Goal: Task Accomplishment & Management: Manage account settings

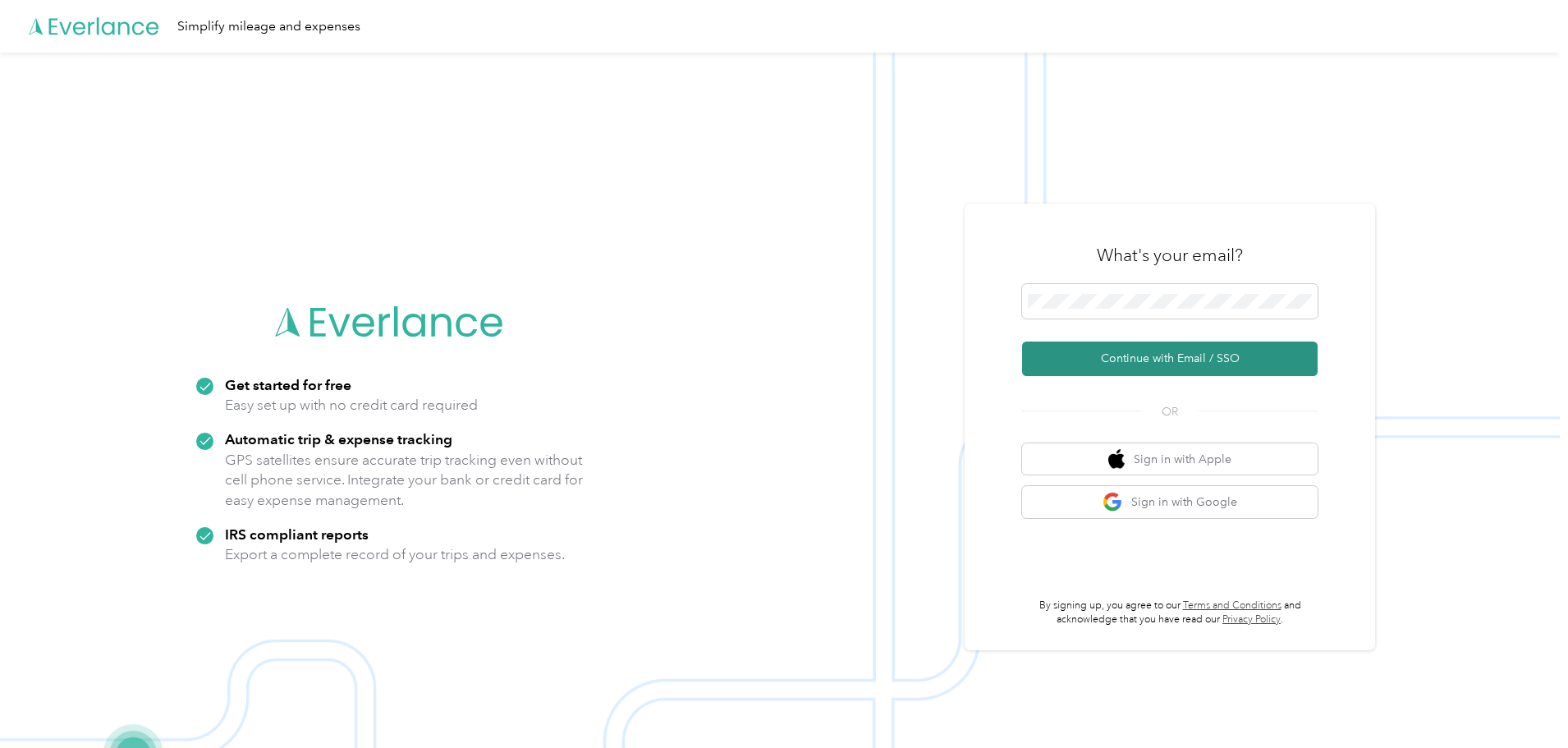
click at [1166, 359] on button "Continue with Email / SSO" at bounding box center [1169, 359] width 296 height 35
click at [1153, 359] on button "Continue with Email / SSO" at bounding box center [1169, 359] width 296 height 35
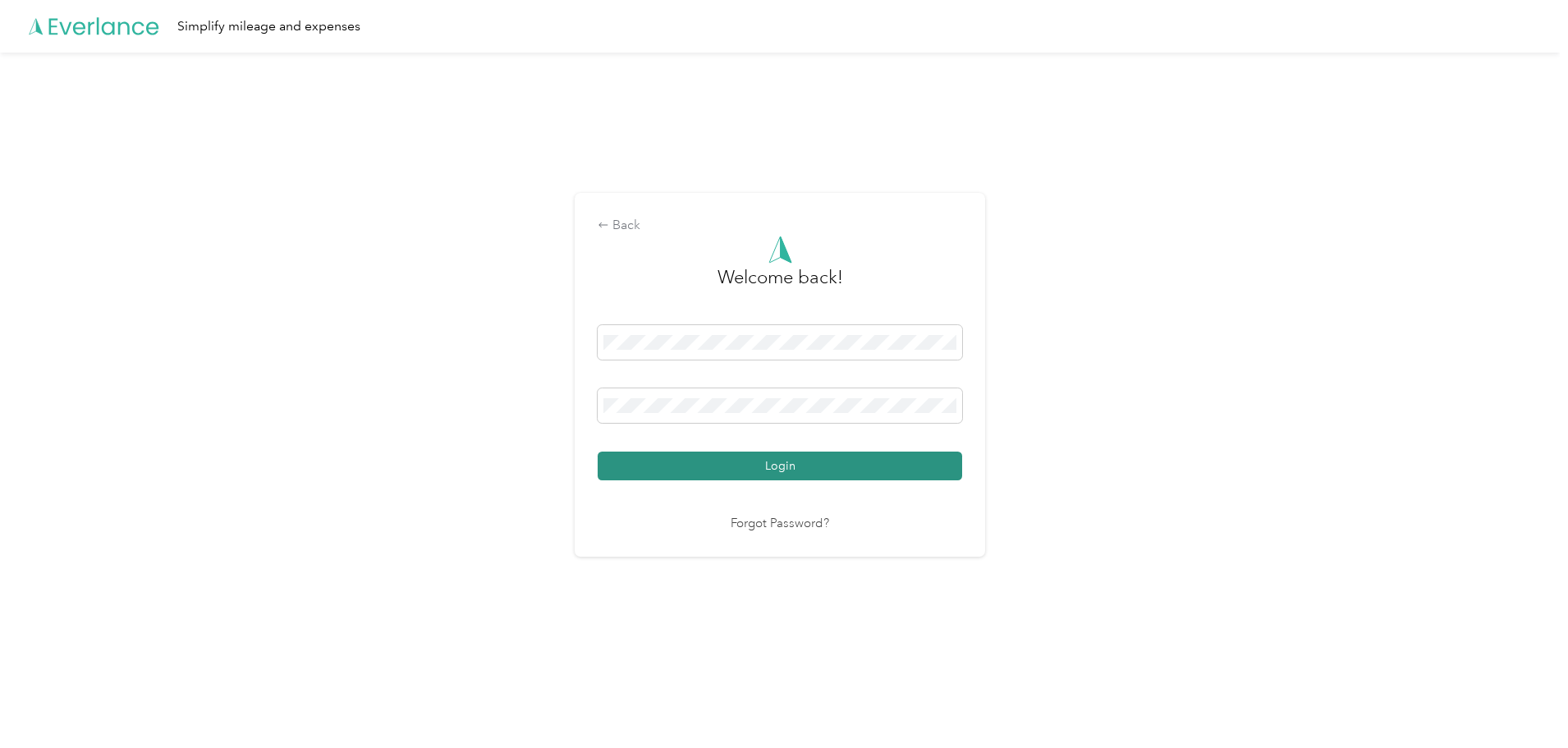
click at [717, 459] on button "Login" at bounding box center [780, 466] width 364 height 29
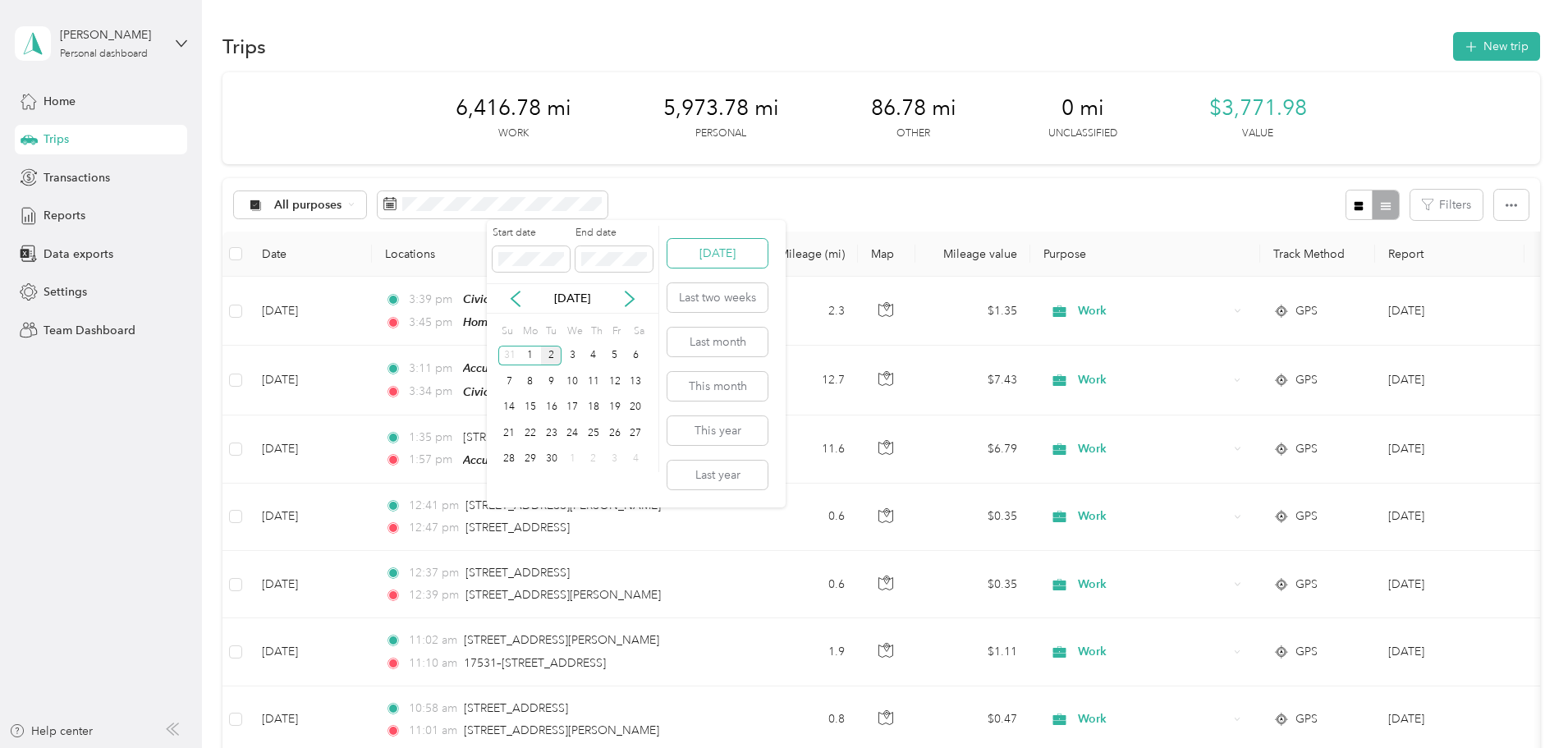
click at [691, 246] on button "[DATE]" at bounding box center [717, 253] width 100 height 29
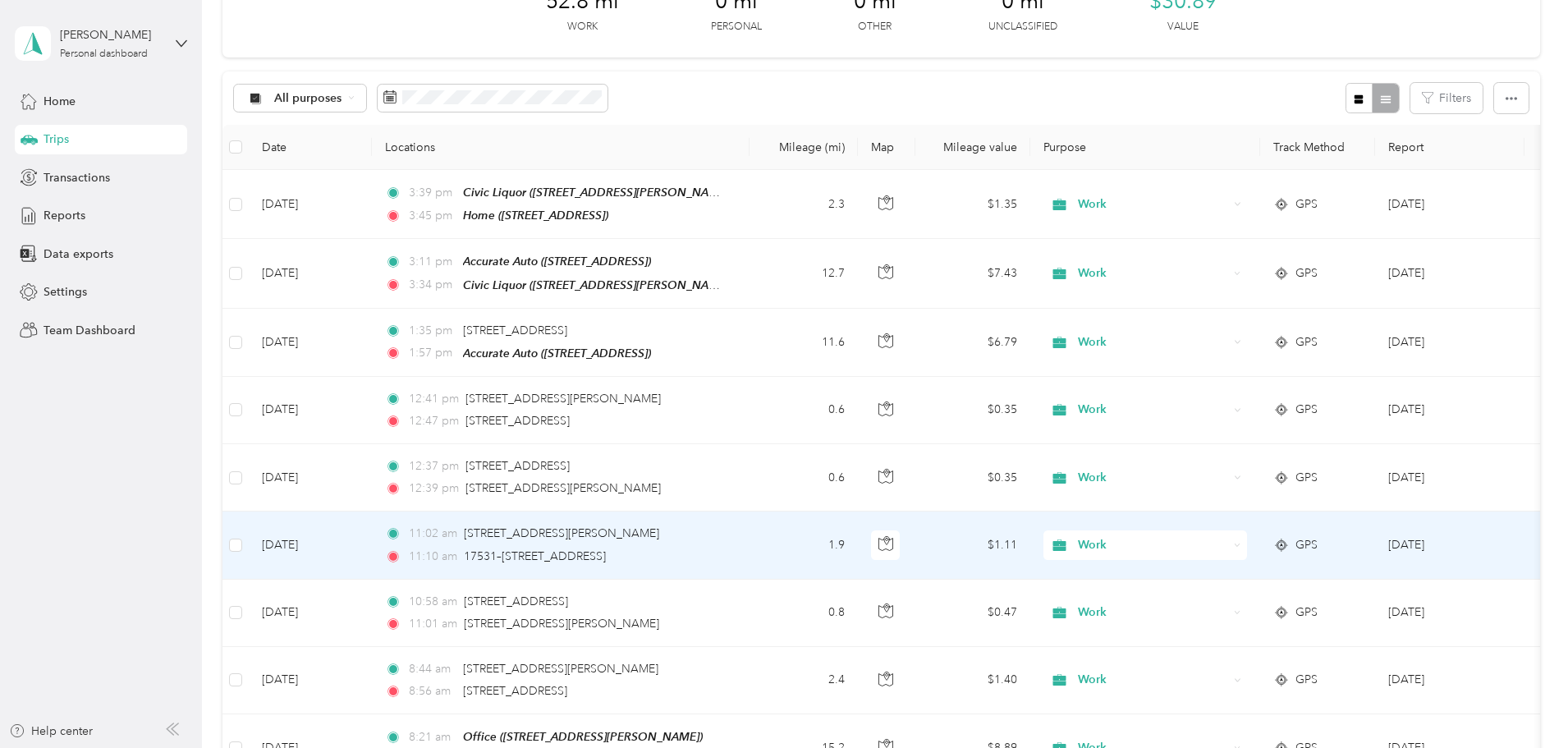
scroll to position [501, 0]
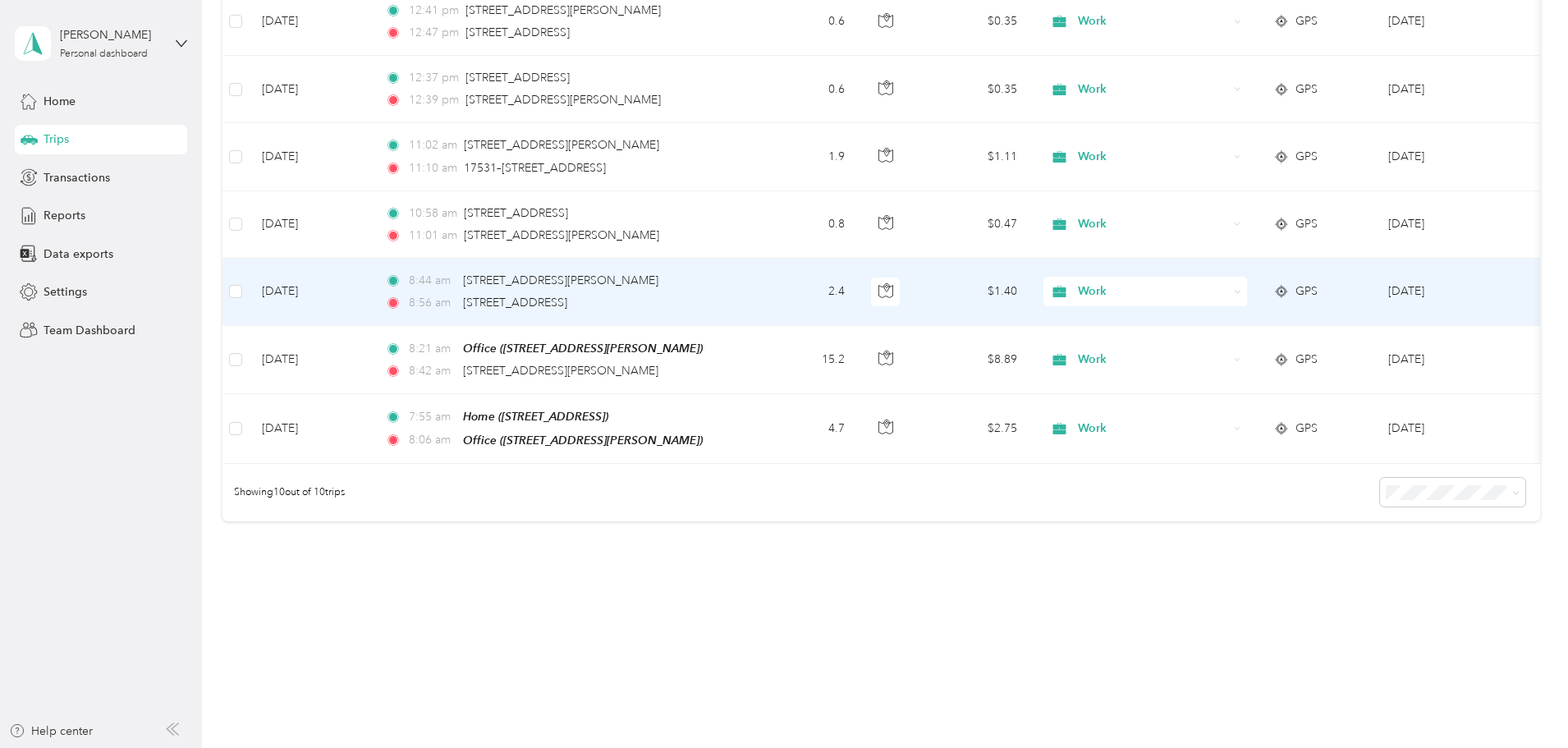
click at [1317, 282] on span "GPS" at bounding box center [1306, 291] width 23 height 18
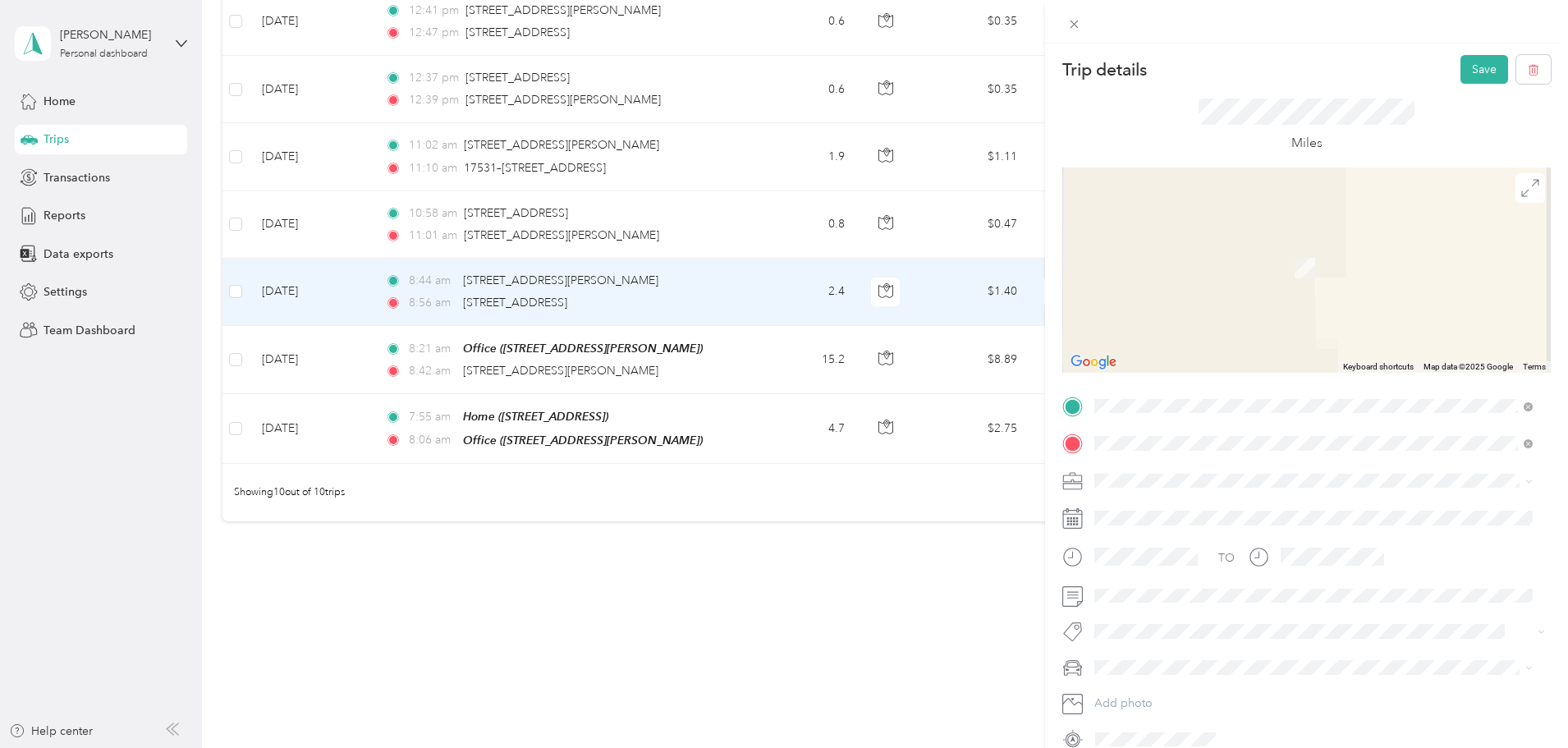
click at [1150, 510] on span "[STREET_ADDRESS][US_STATE]" at bounding box center [1207, 502] width 164 height 15
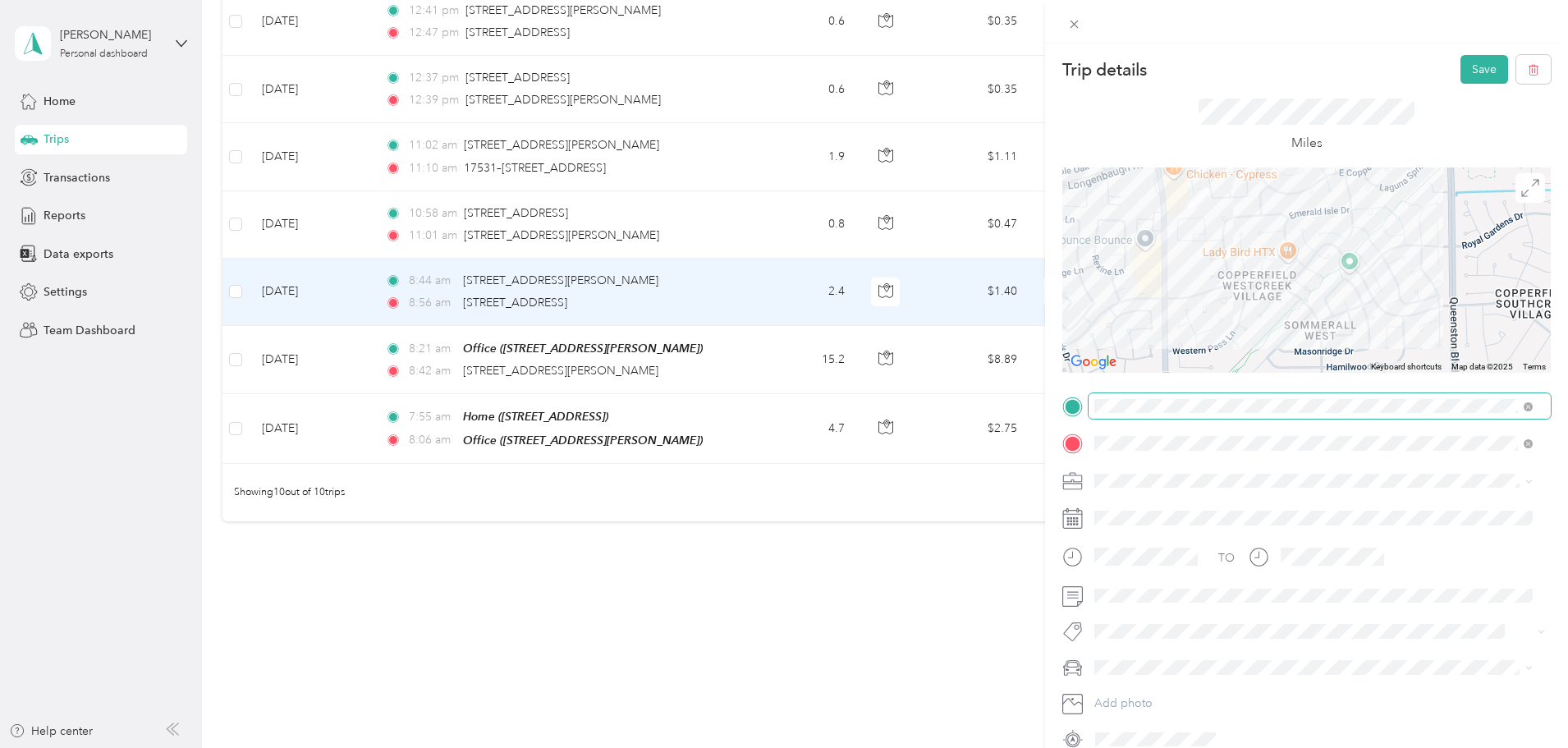
click at [1297, 406] on div "Trip details Save This trip cannot be edited because it is either under review,…" at bounding box center [1306, 404] width 488 height 697
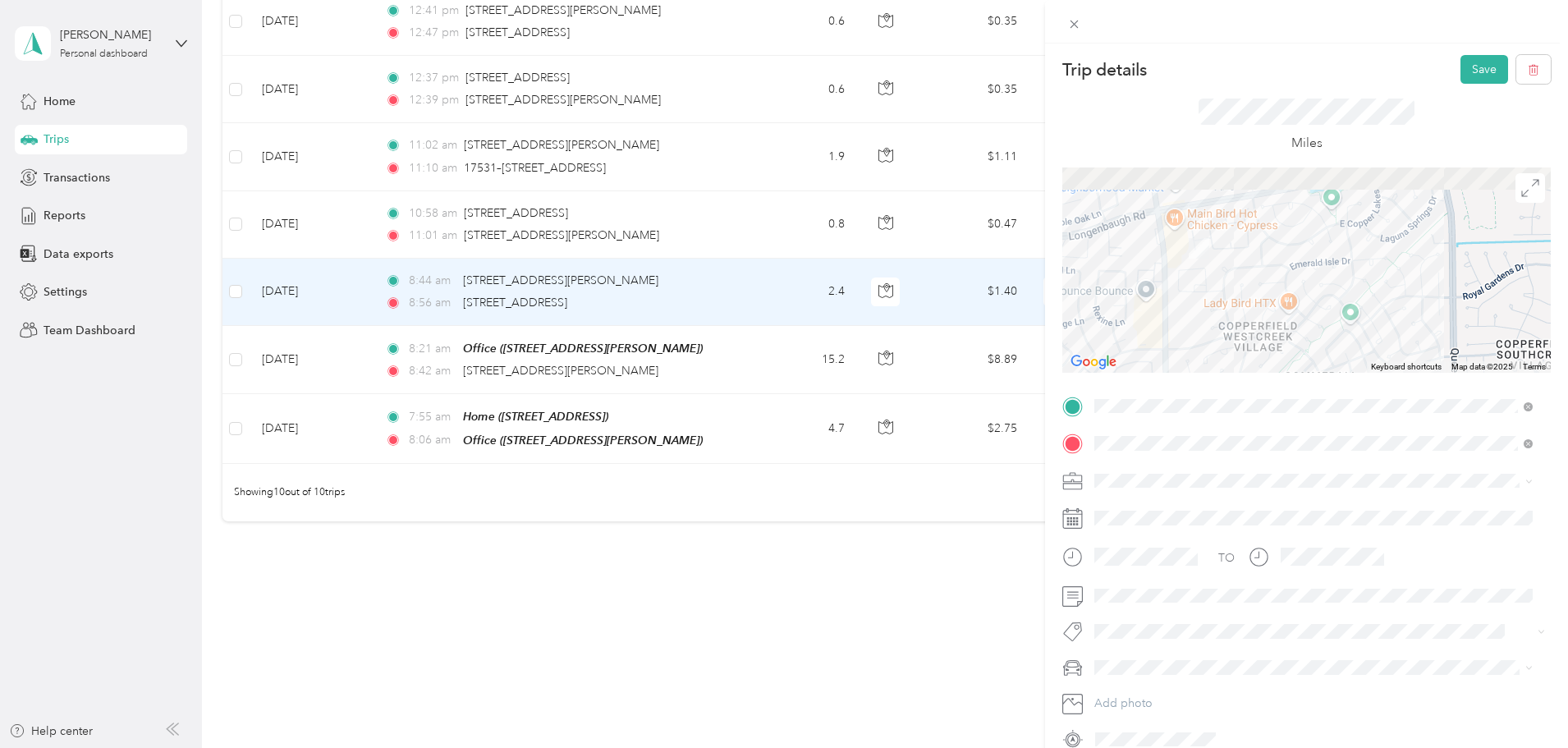
drag, startPoint x: 1290, startPoint y: 244, endPoint x: 1301, endPoint y: 362, distance: 118.5
click at [1301, 362] on div at bounding box center [1306, 269] width 488 height 206
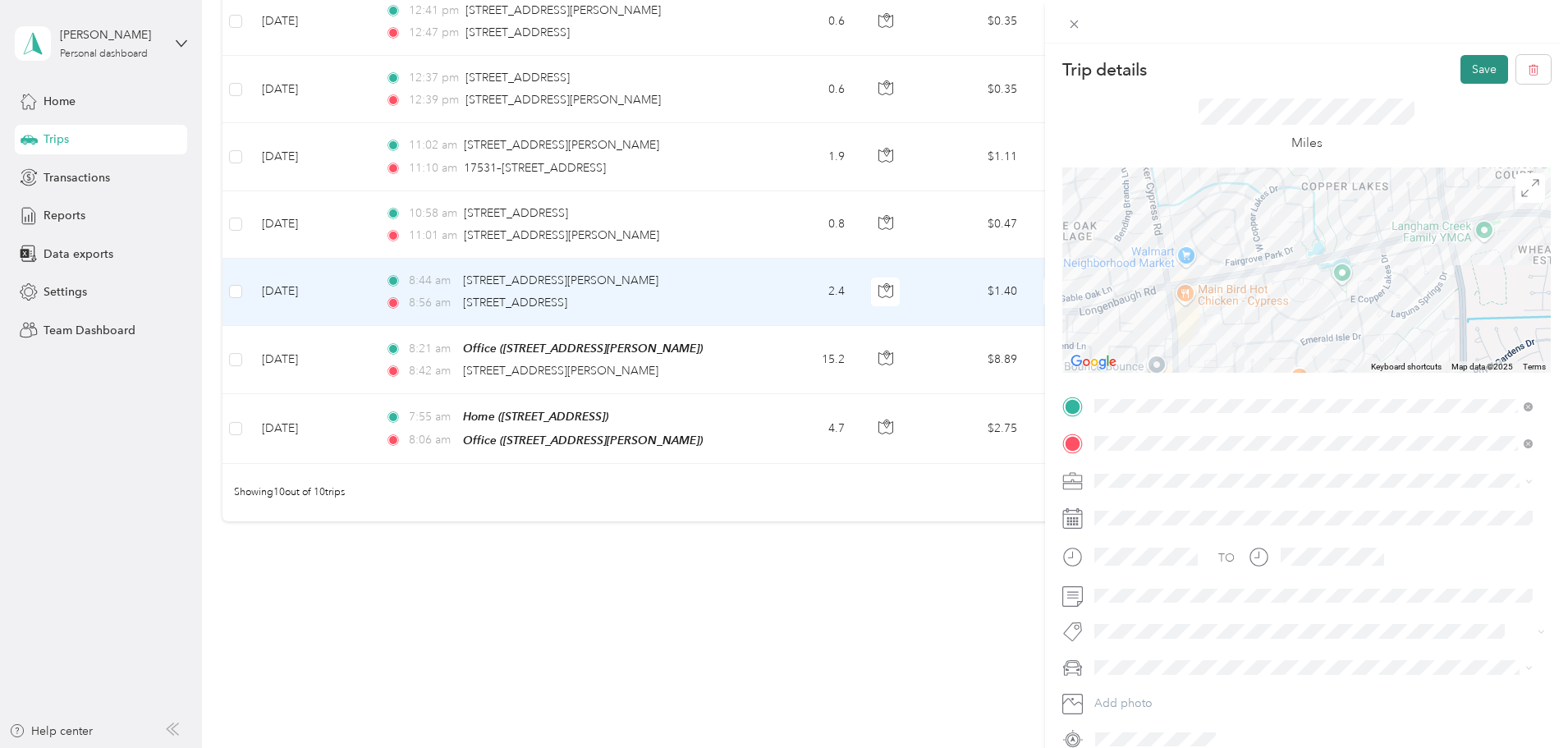
click at [1481, 66] on button "Save" at bounding box center [1484, 69] width 48 height 29
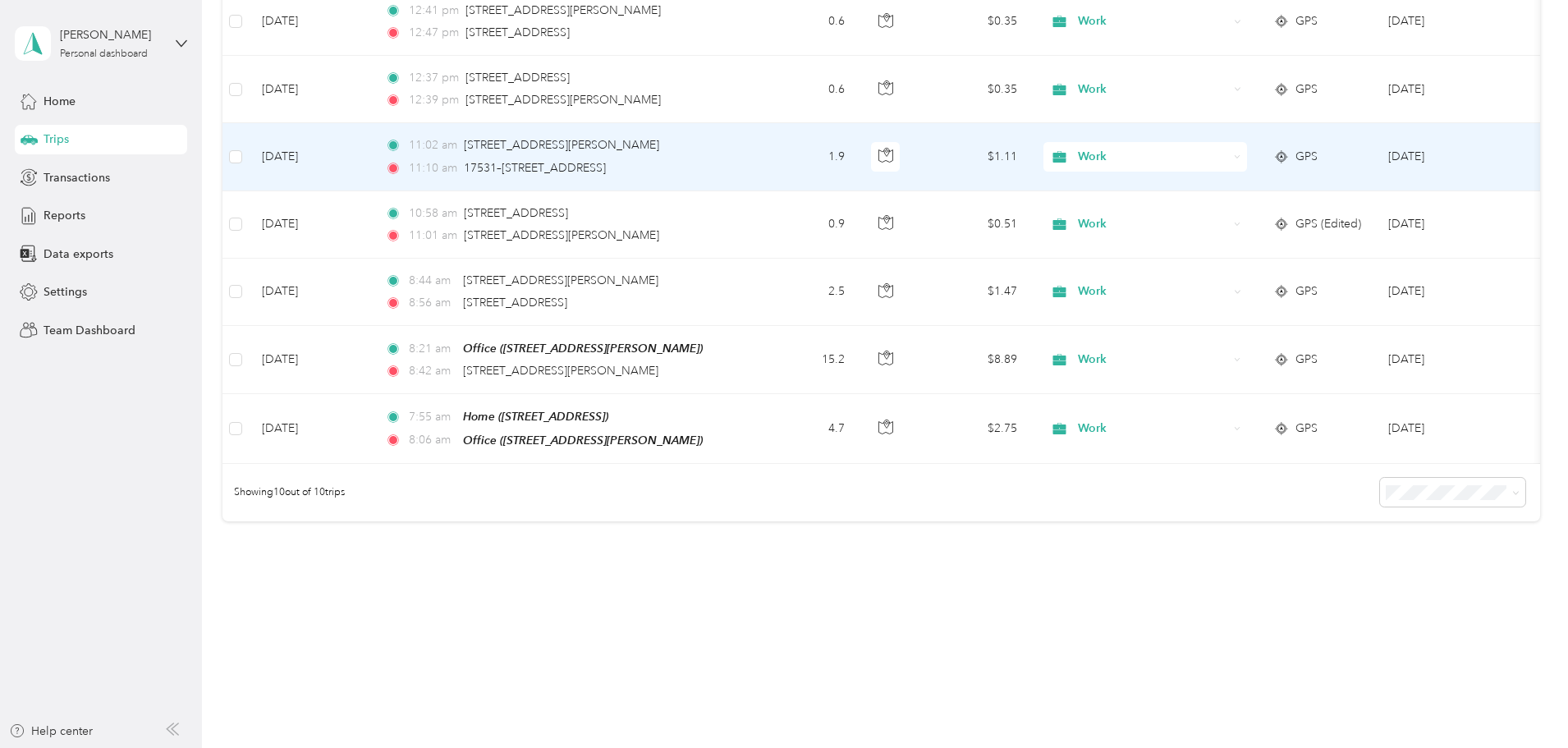
click at [1317, 147] on span "GPS" at bounding box center [1306, 156] width 23 height 18
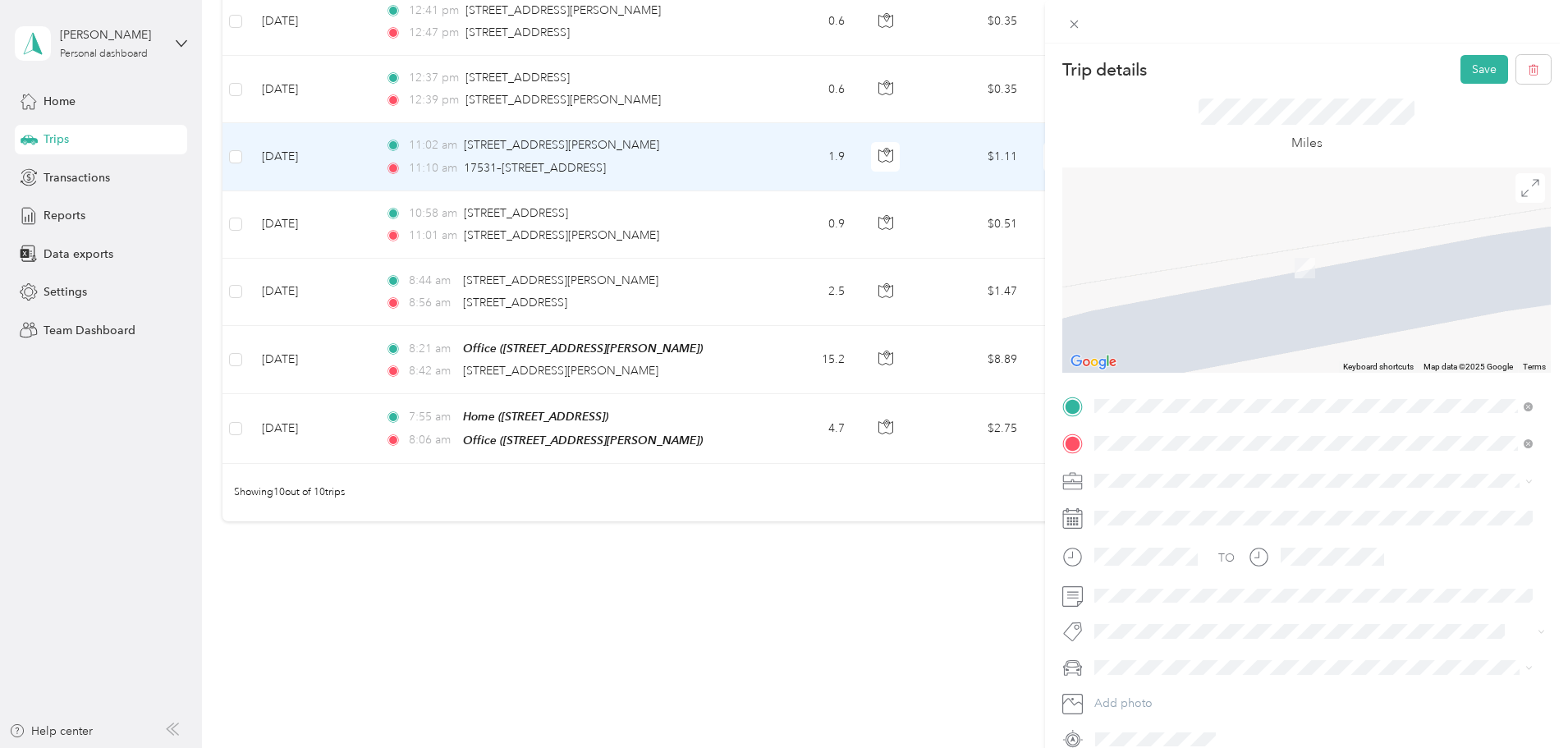
click at [1159, 508] on span "[STREET_ADDRESS][US_STATE]" at bounding box center [1207, 502] width 164 height 15
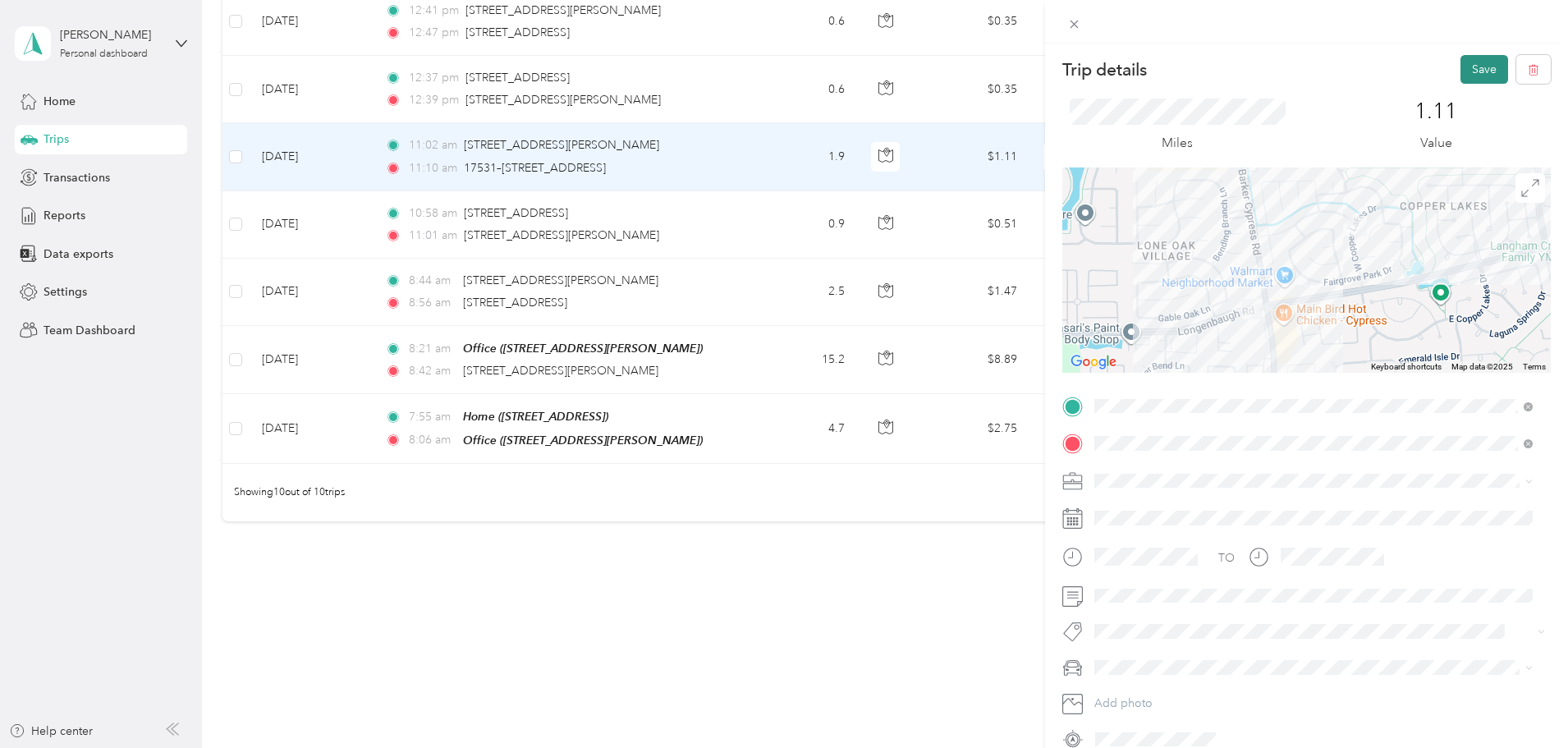
click at [1460, 65] on button "Save" at bounding box center [1484, 69] width 48 height 29
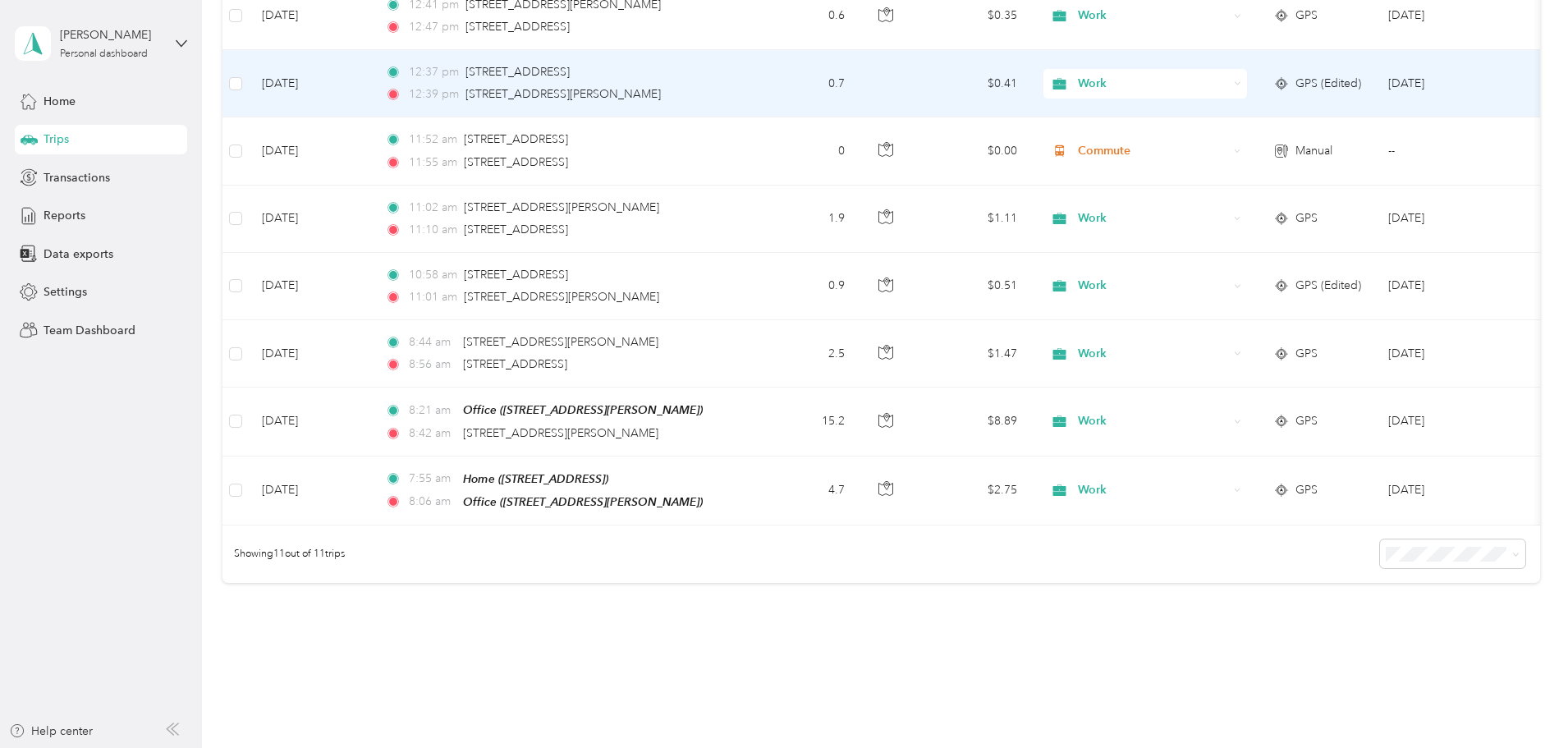
scroll to position [419, 0]
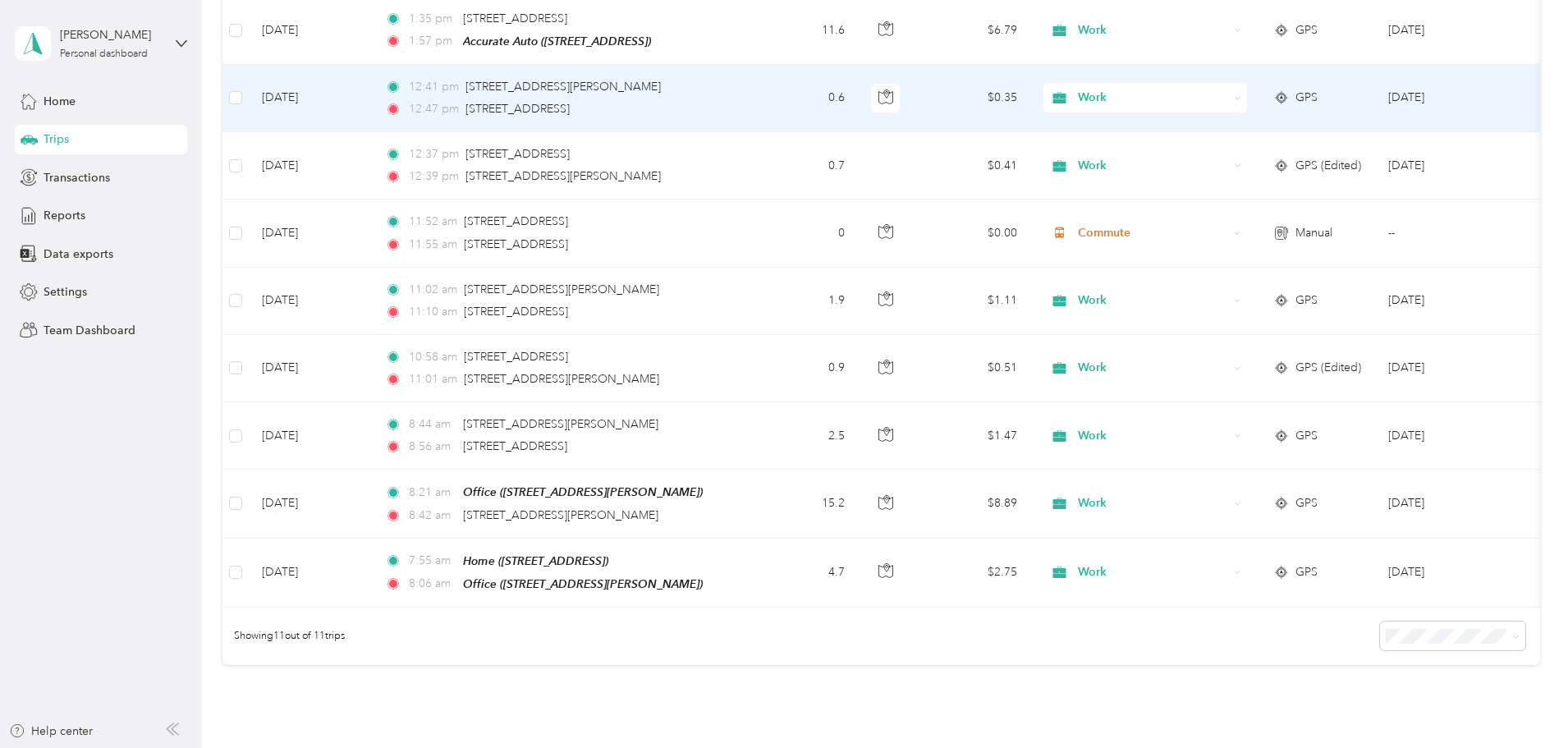
click at [1362, 88] on div "GPS" at bounding box center [1317, 97] width 88 height 18
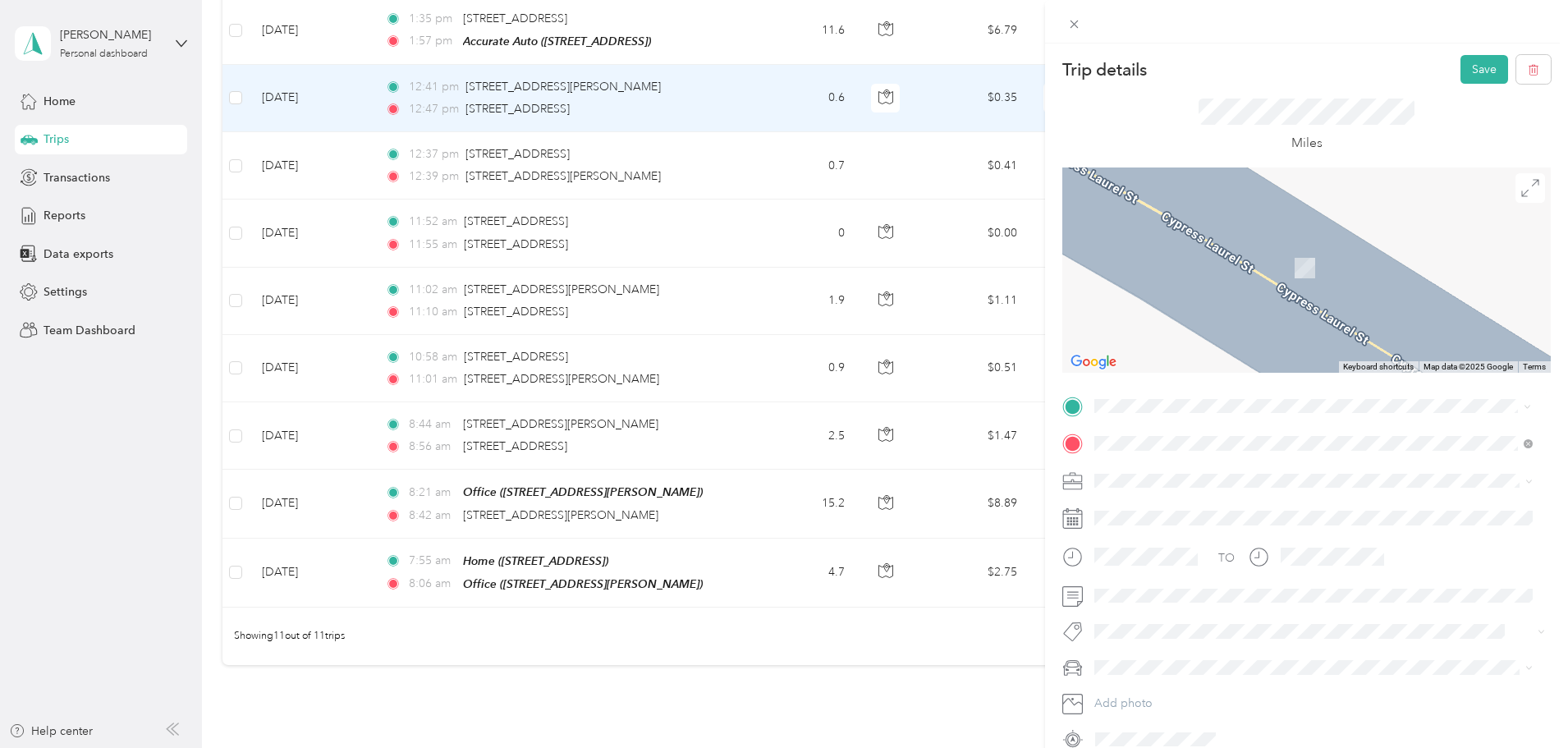
click at [1209, 467] on span "[STREET_ADDRESS][PERSON_NAME][US_STATE]" at bounding box center [1253, 466] width 255 height 15
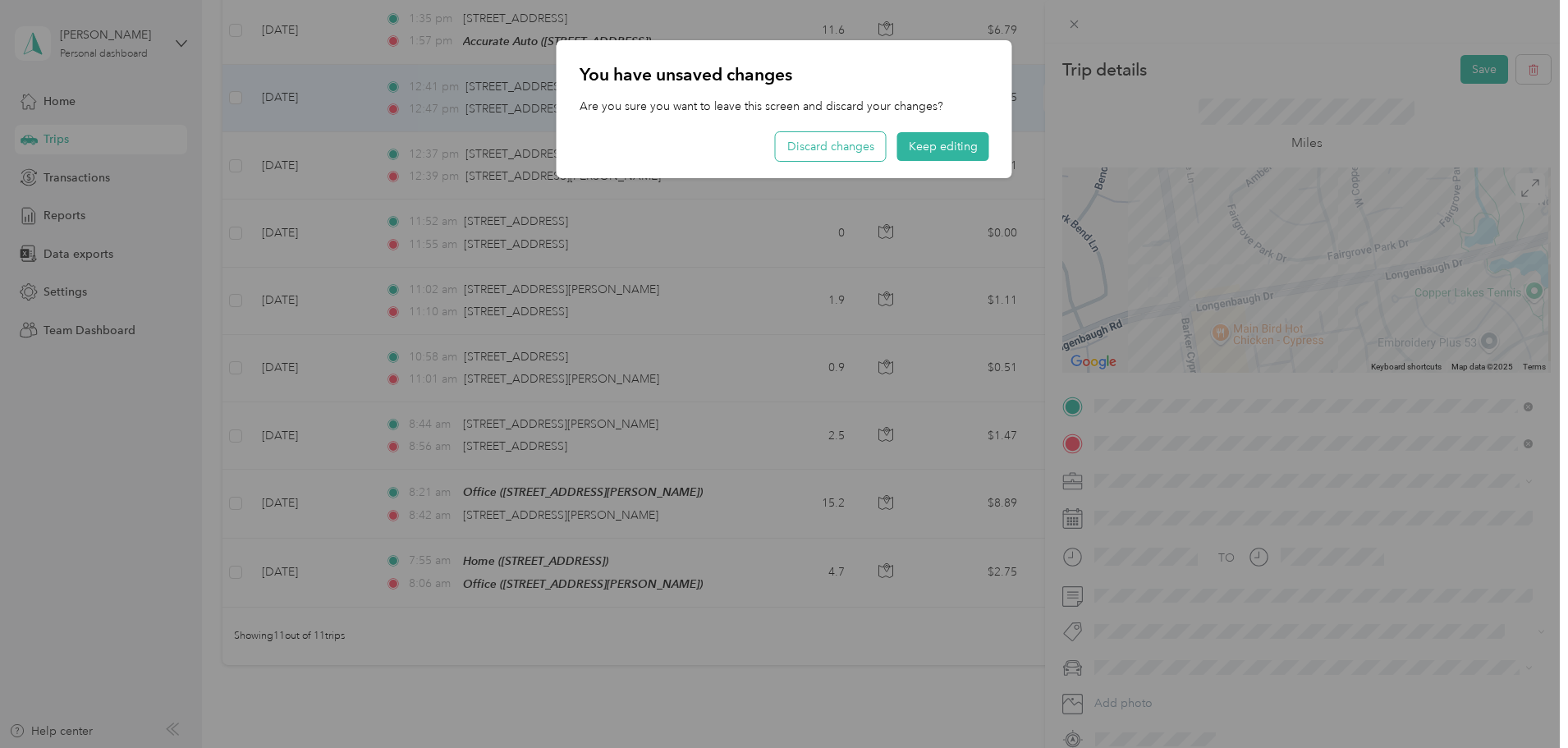
click at [801, 147] on button "Discard changes" at bounding box center [830, 146] width 110 height 29
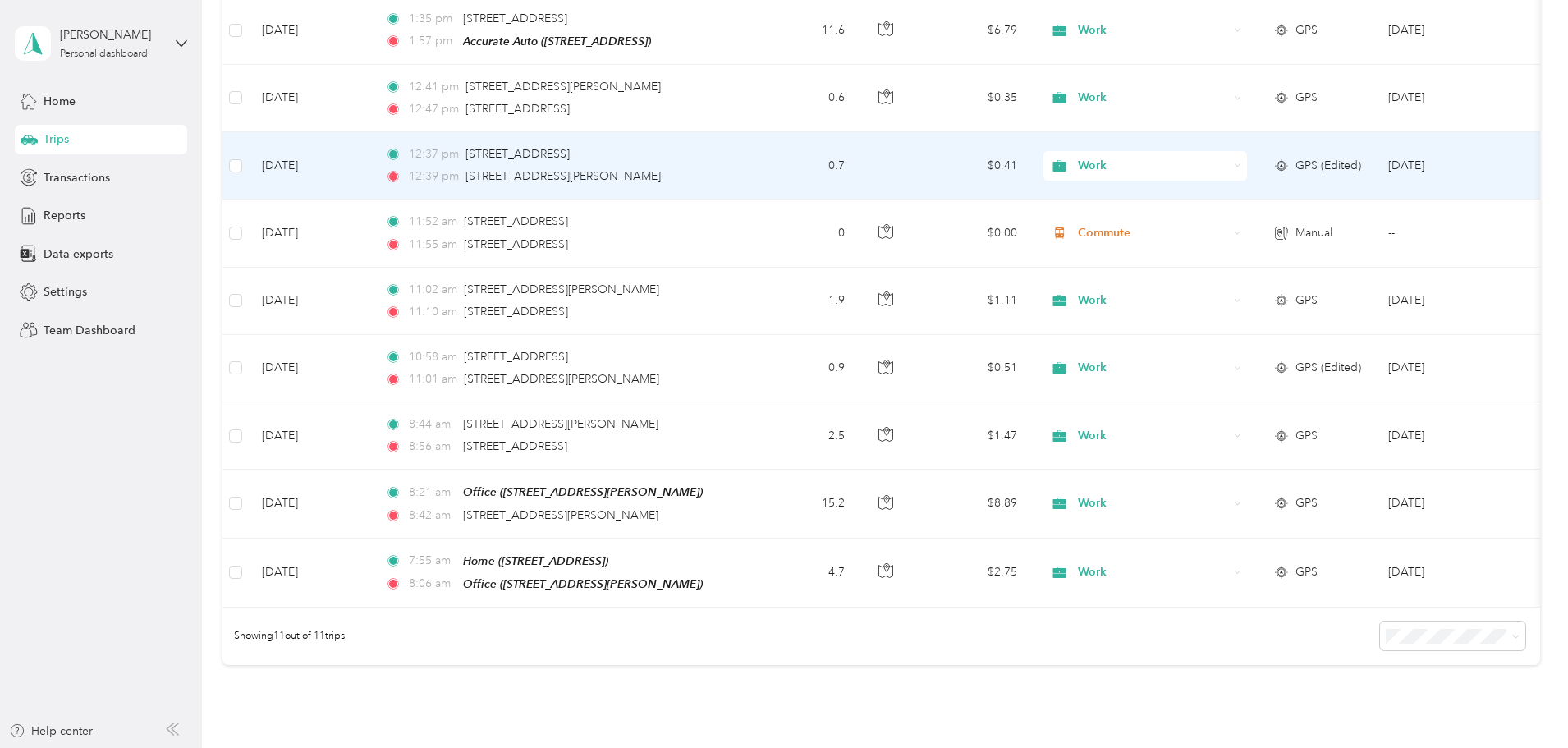
click at [1362, 167] on div "GPS (Edited)" at bounding box center [1317, 165] width 88 height 18
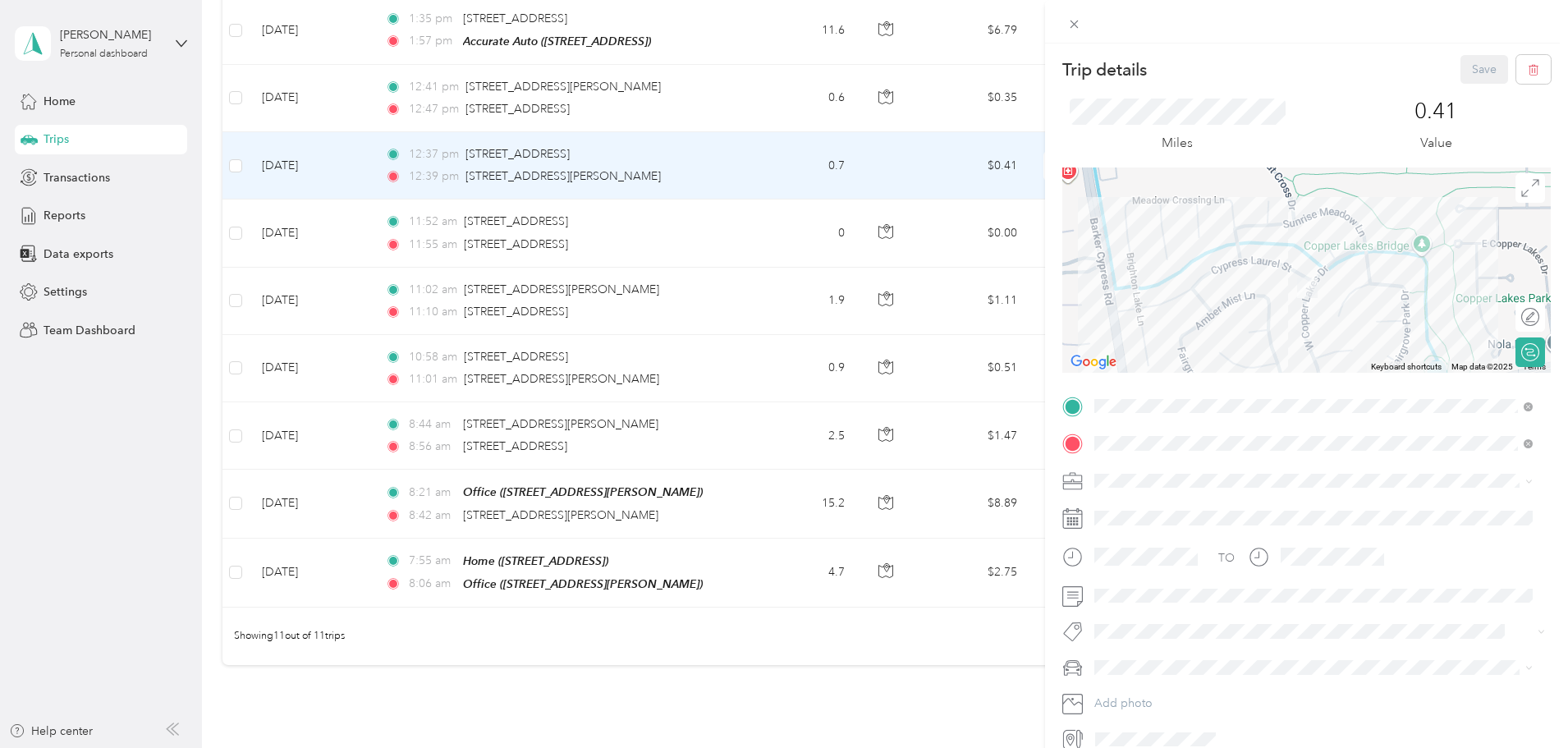
click at [814, 98] on div "Trip details Save This trip cannot be edited because it is either under review,…" at bounding box center [784, 374] width 1568 height 748
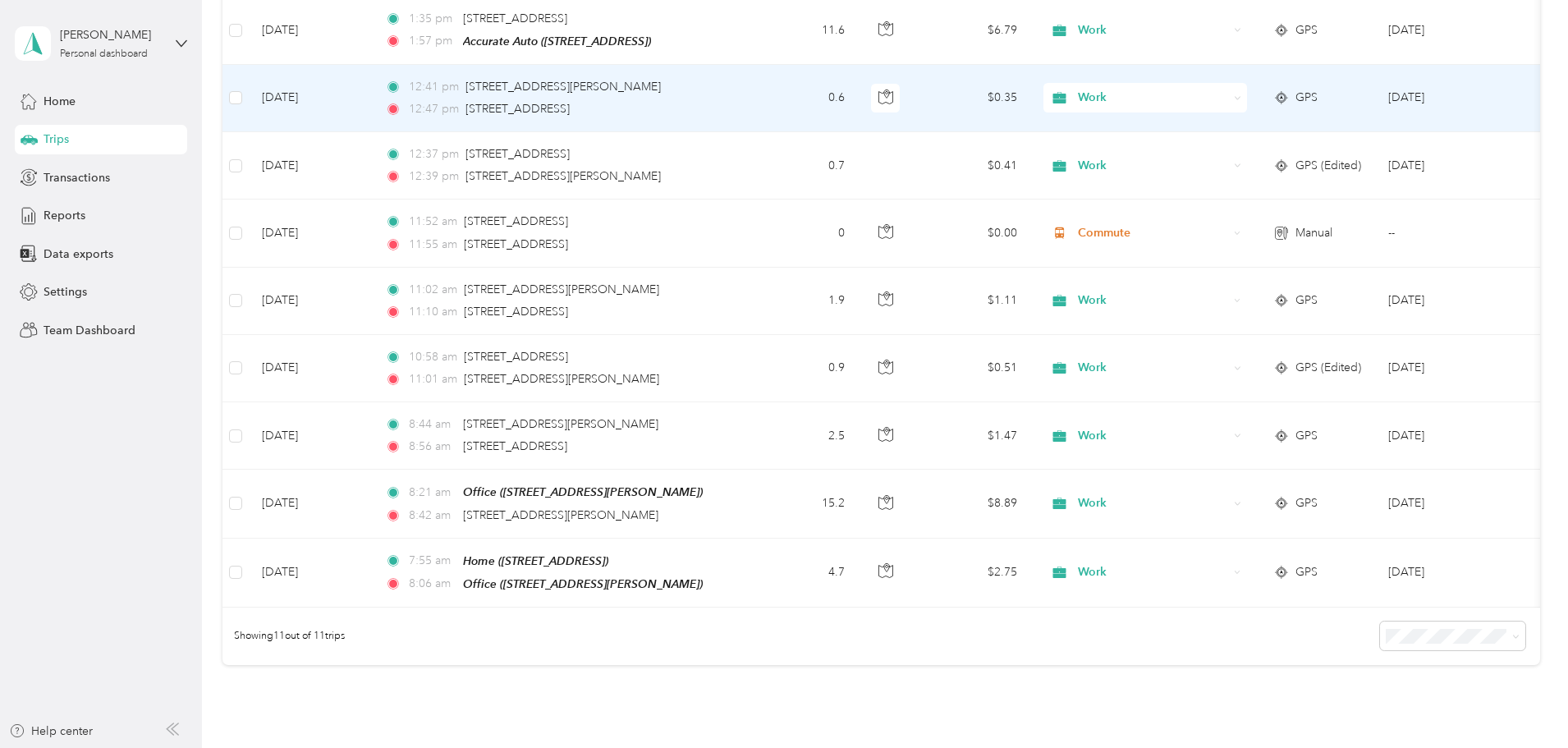
click at [1317, 98] on span "GPS" at bounding box center [1306, 97] width 23 height 18
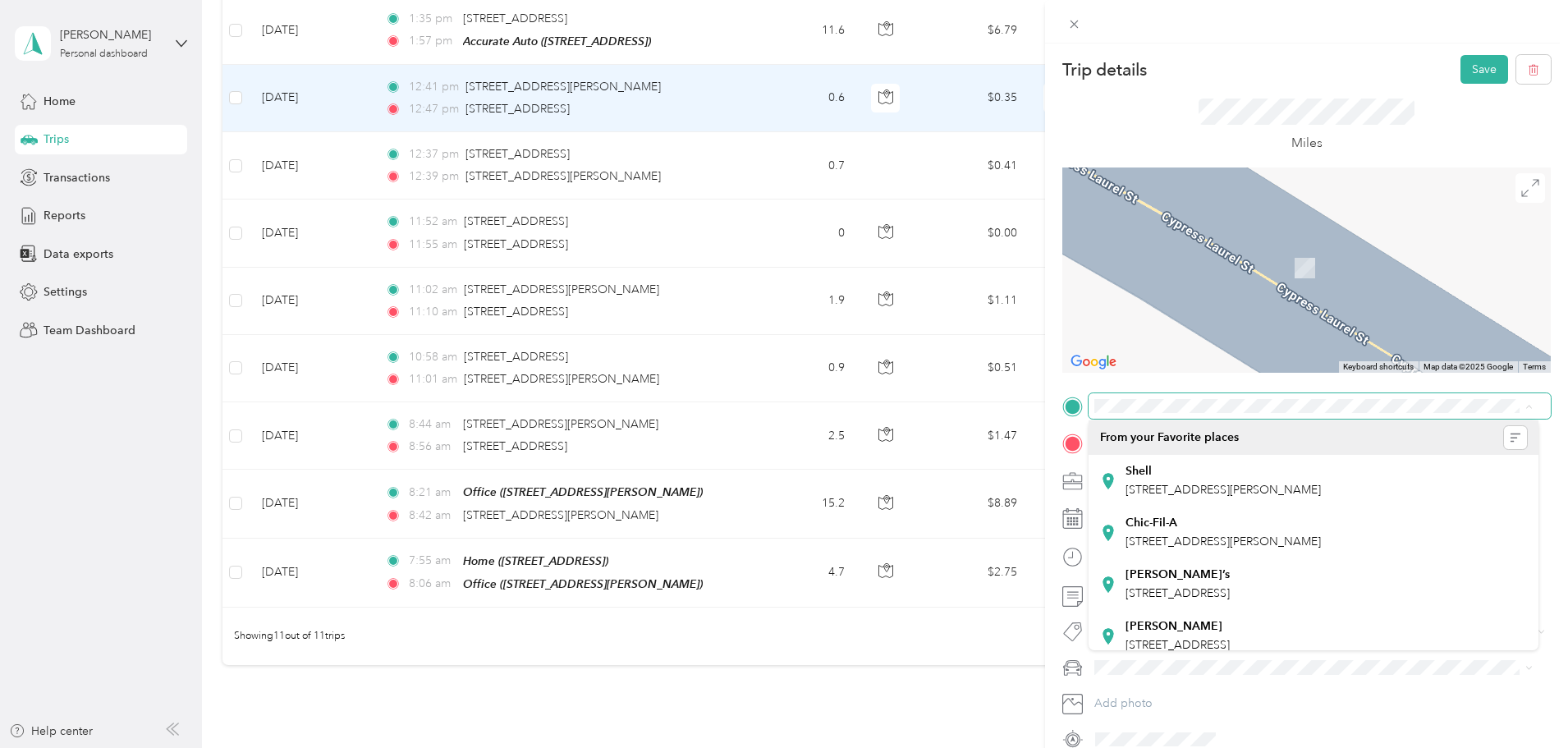
click at [1195, 396] on span at bounding box center [1319, 406] width 462 height 26
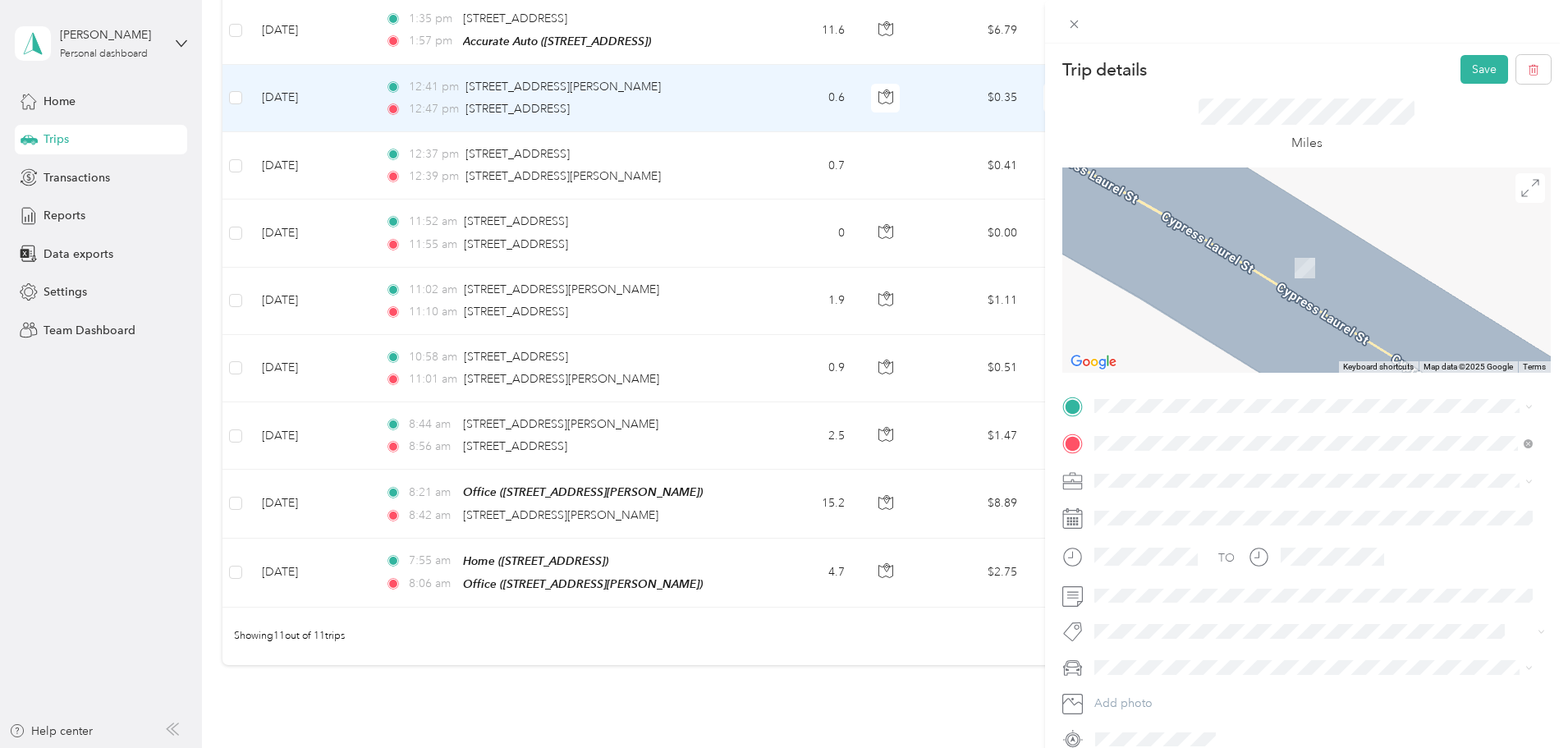
click at [1182, 462] on span "[STREET_ADDRESS][PERSON_NAME][US_STATE]" at bounding box center [1253, 461] width 255 height 15
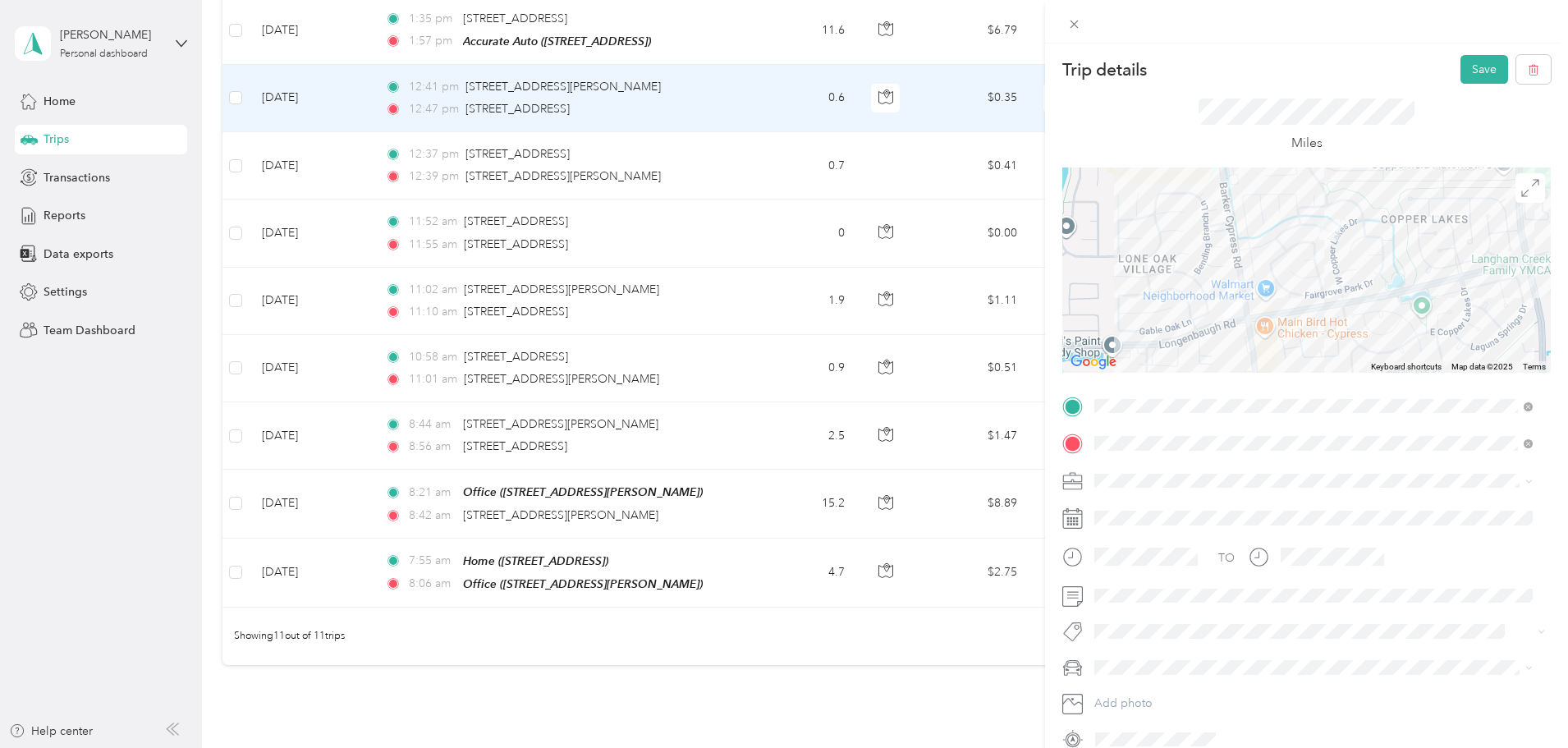
drag, startPoint x: 1317, startPoint y: 220, endPoint x: 1293, endPoint y: 221, distance: 24.0
click at [1293, 221] on div at bounding box center [1306, 269] width 488 height 206
click at [584, 81] on div "Trip details Save This trip cannot be edited because it is either under review,…" at bounding box center [784, 374] width 1568 height 748
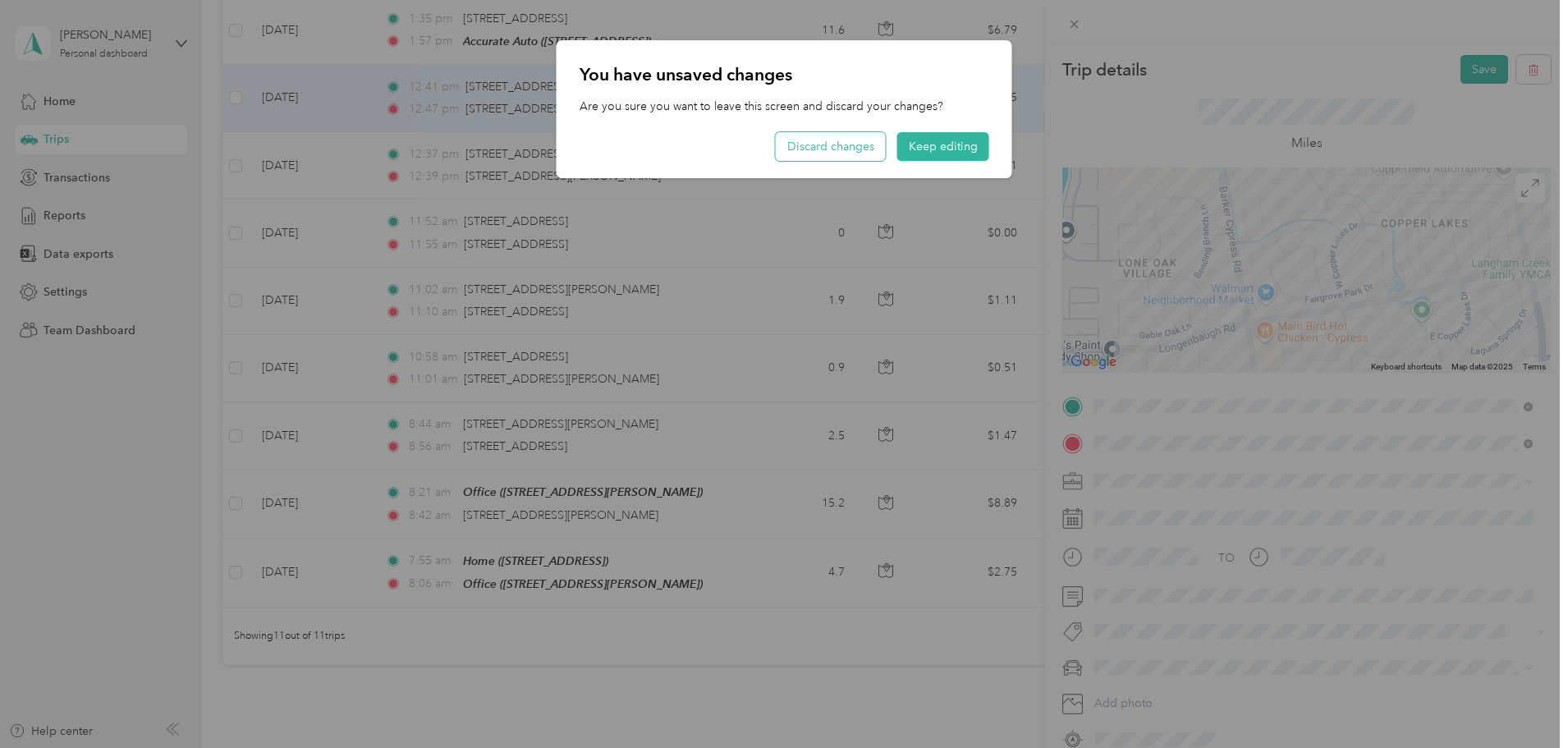
click at [829, 145] on button "Discard changes" at bounding box center [830, 146] width 110 height 29
